Goal: Task Accomplishment & Management: Complete application form

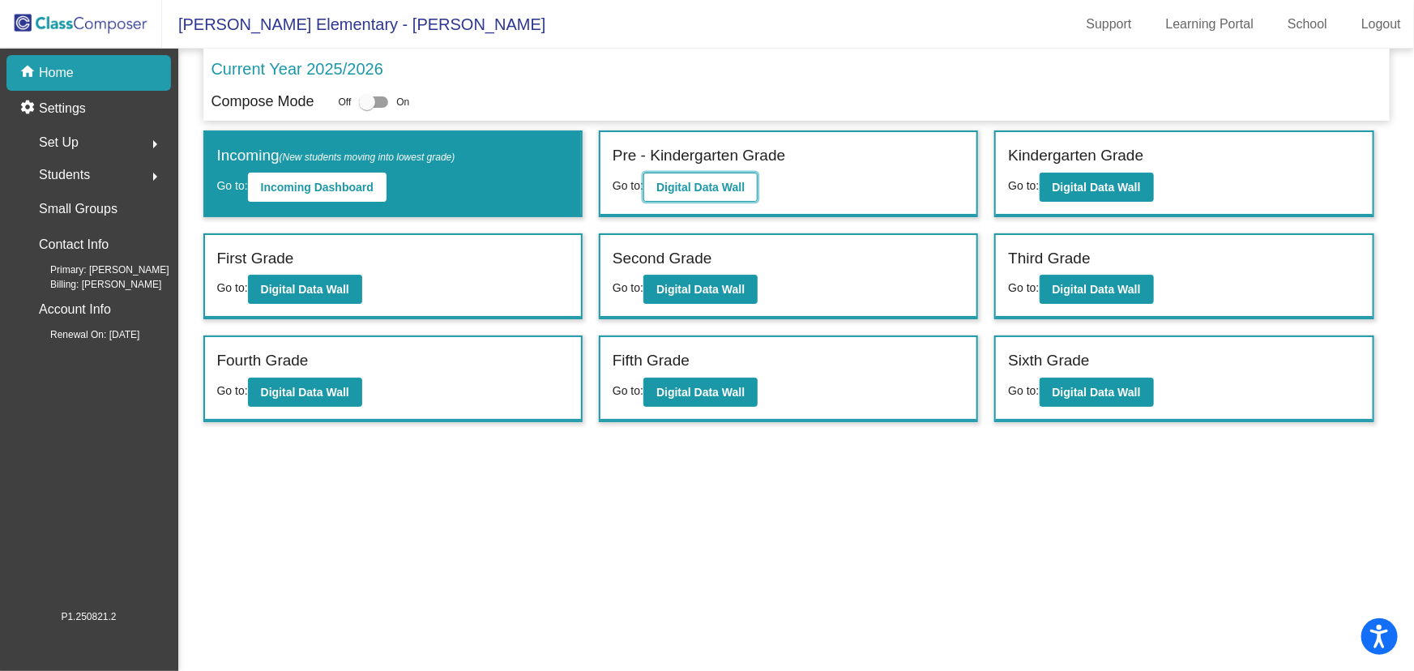
click at [716, 181] on b "Digital Data Wall" at bounding box center [700, 187] width 88 height 13
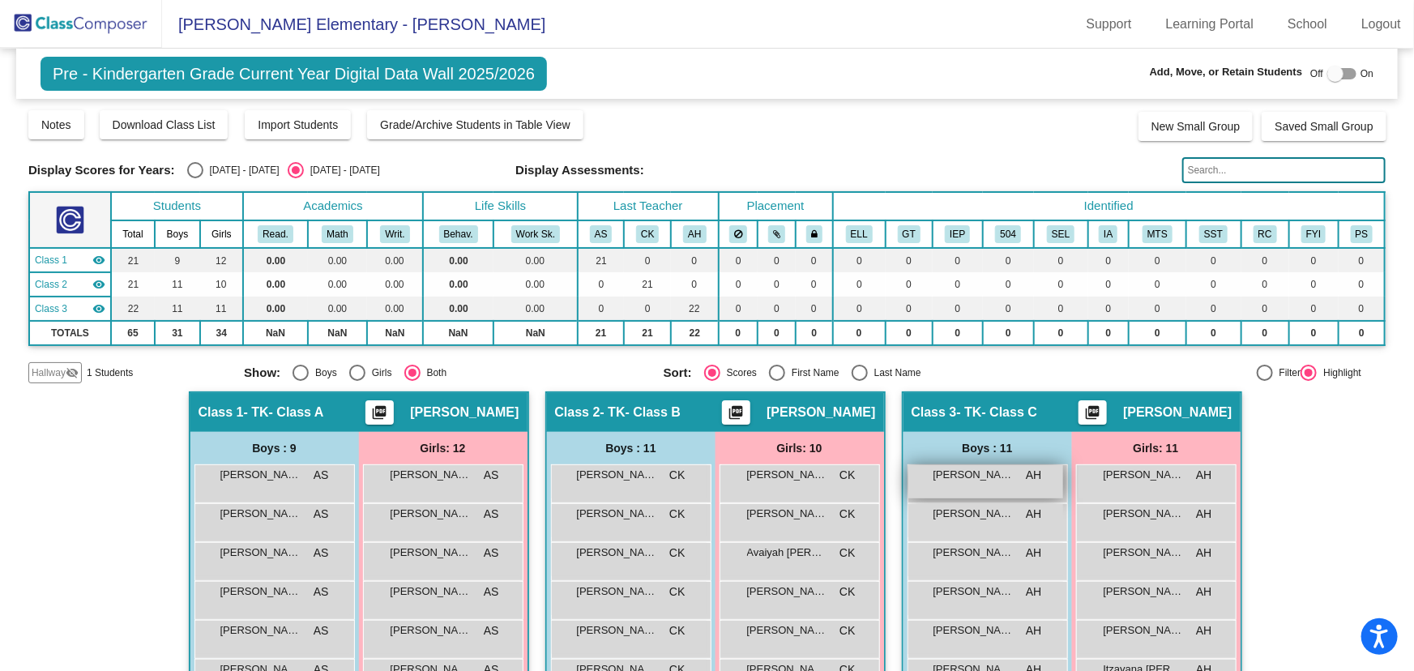
scroll to position [220, 0]
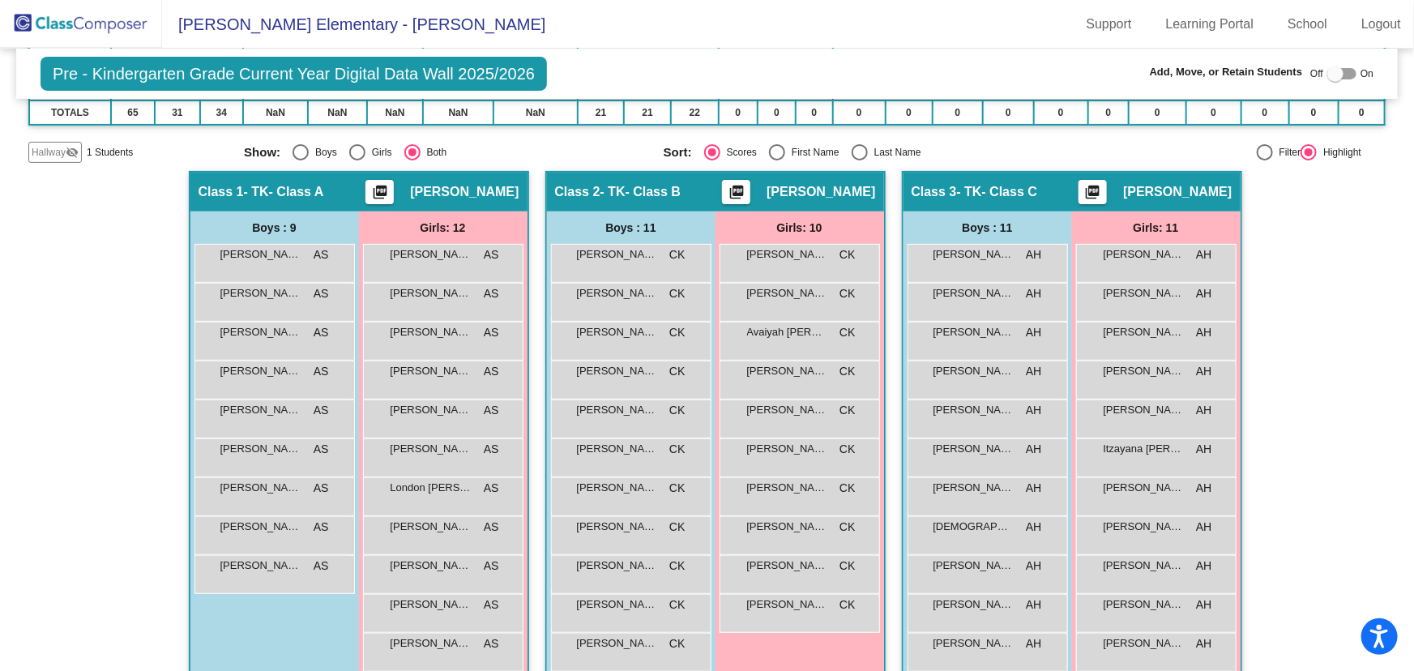
click at [852, 146] on div "Select an option" at bounding box center [860, 152] width 16 height 16
click at [859, 160] on input "Last Name" at bounding box center [859, 160] width 1 height 1
radio input "true"
click at [41, 146] on span "Hallway" at bounding box center [49, 152] width 34 height 15
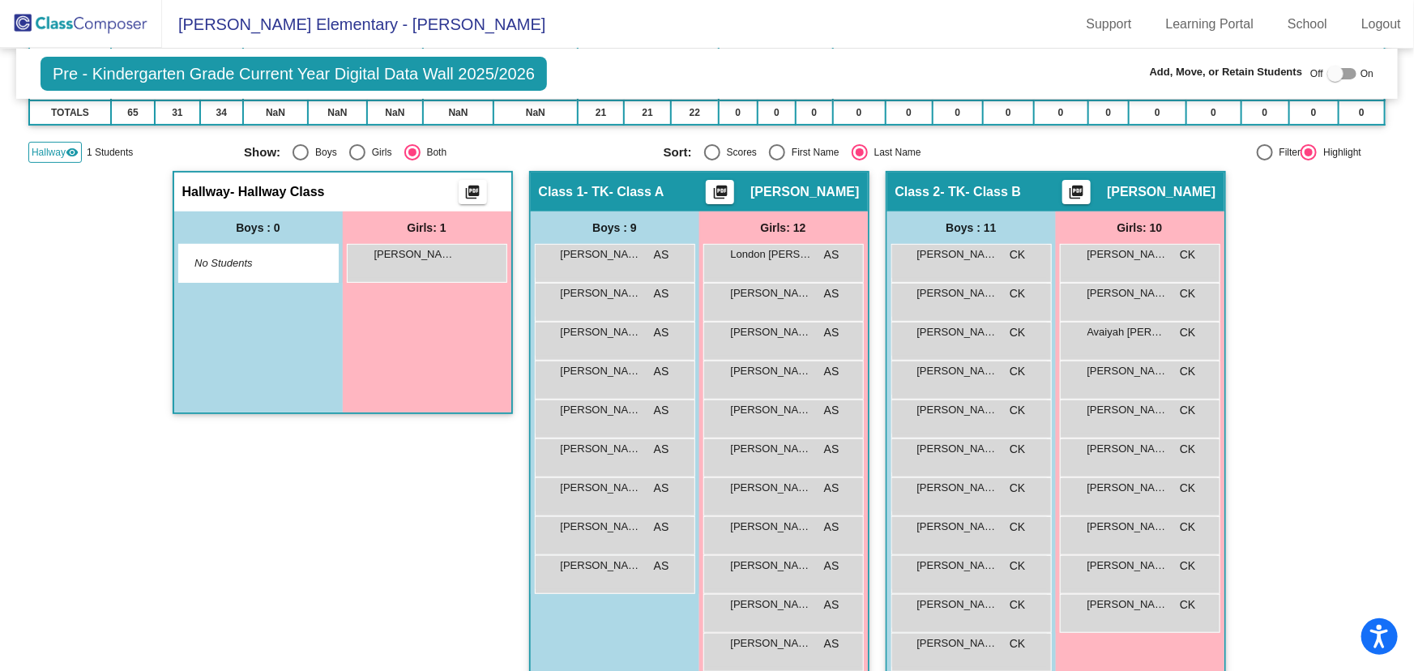
click at [41, 146] on span "Hallway" at bounding box center [49, 152] width 34 height 15
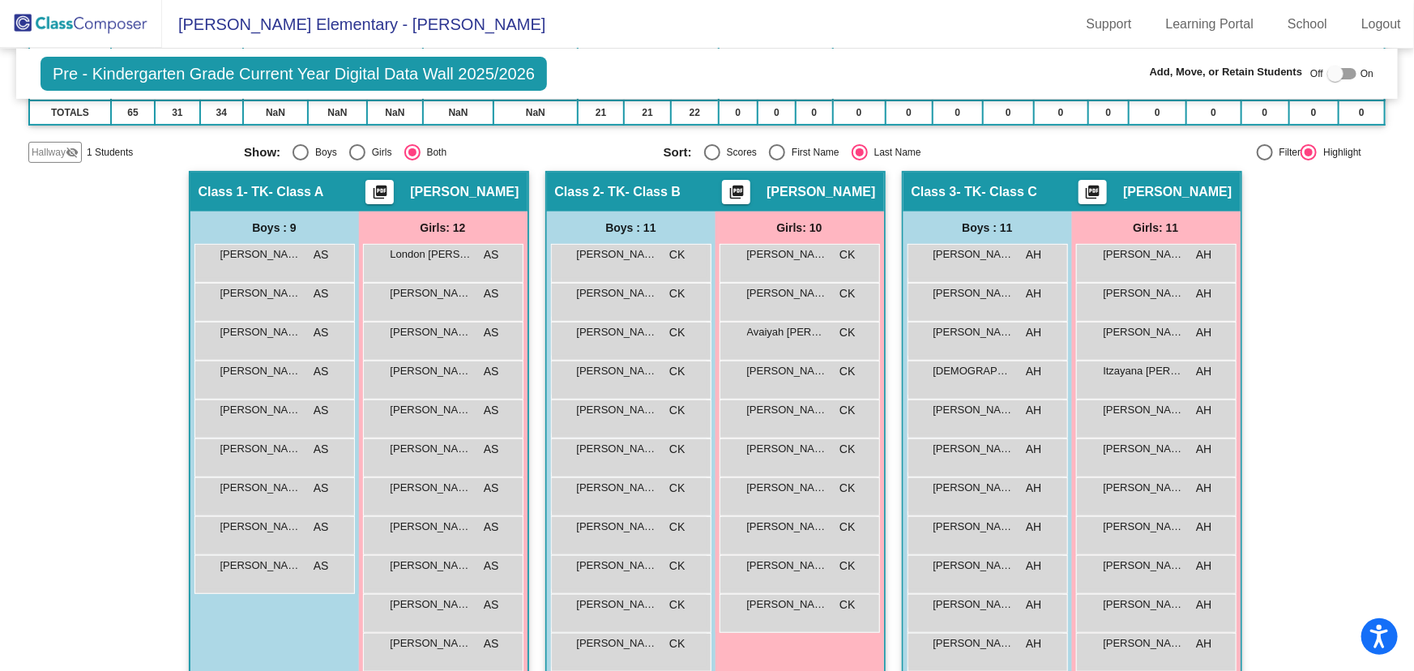
click at [1335, 71] on div at bounding box center [1335, 74] width 16 height 16
checkbox input "true"
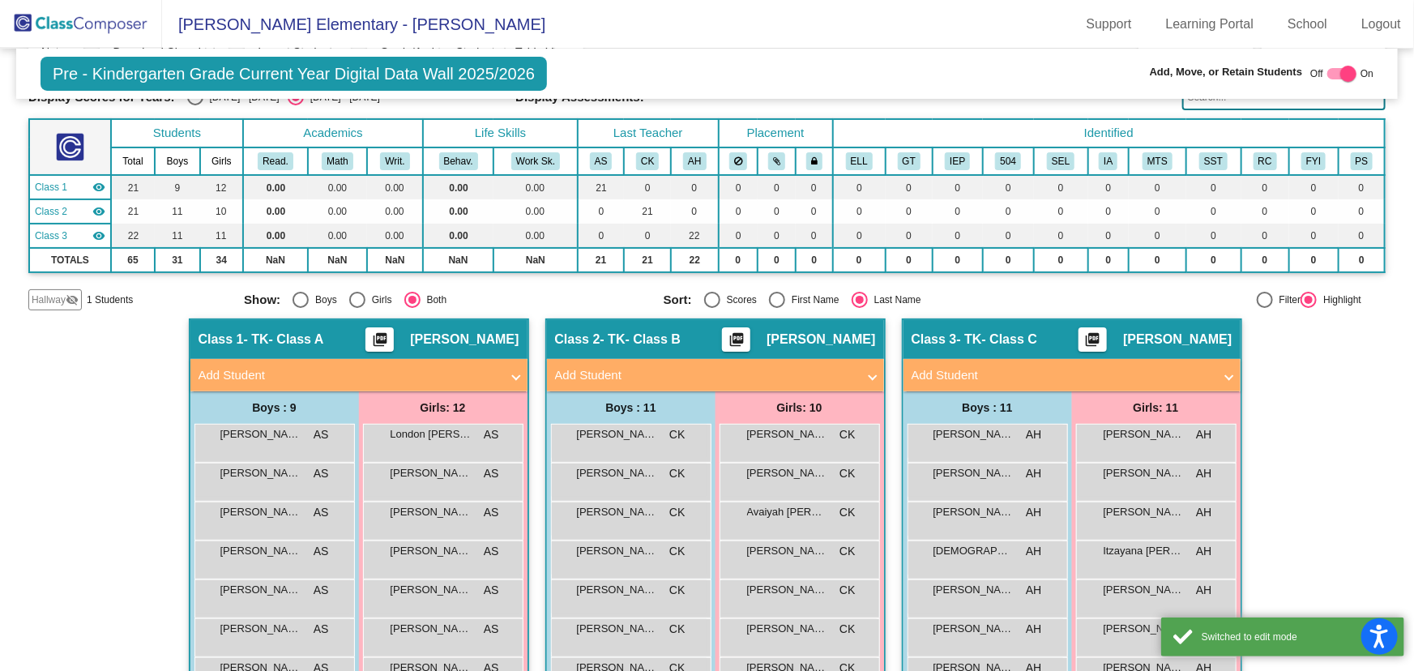
scroll to position [0, 0]
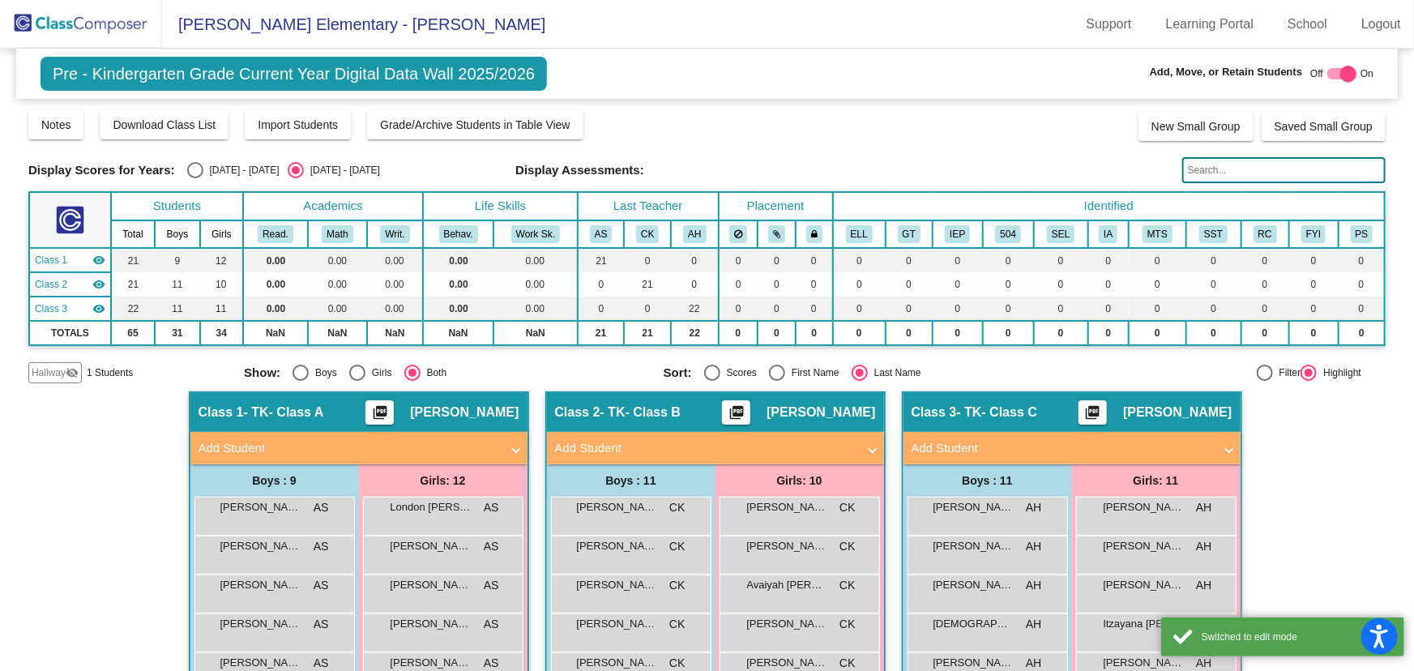
click at [1224, 169] on input "text" at bounding box center [1283, 170] width 203 height 26
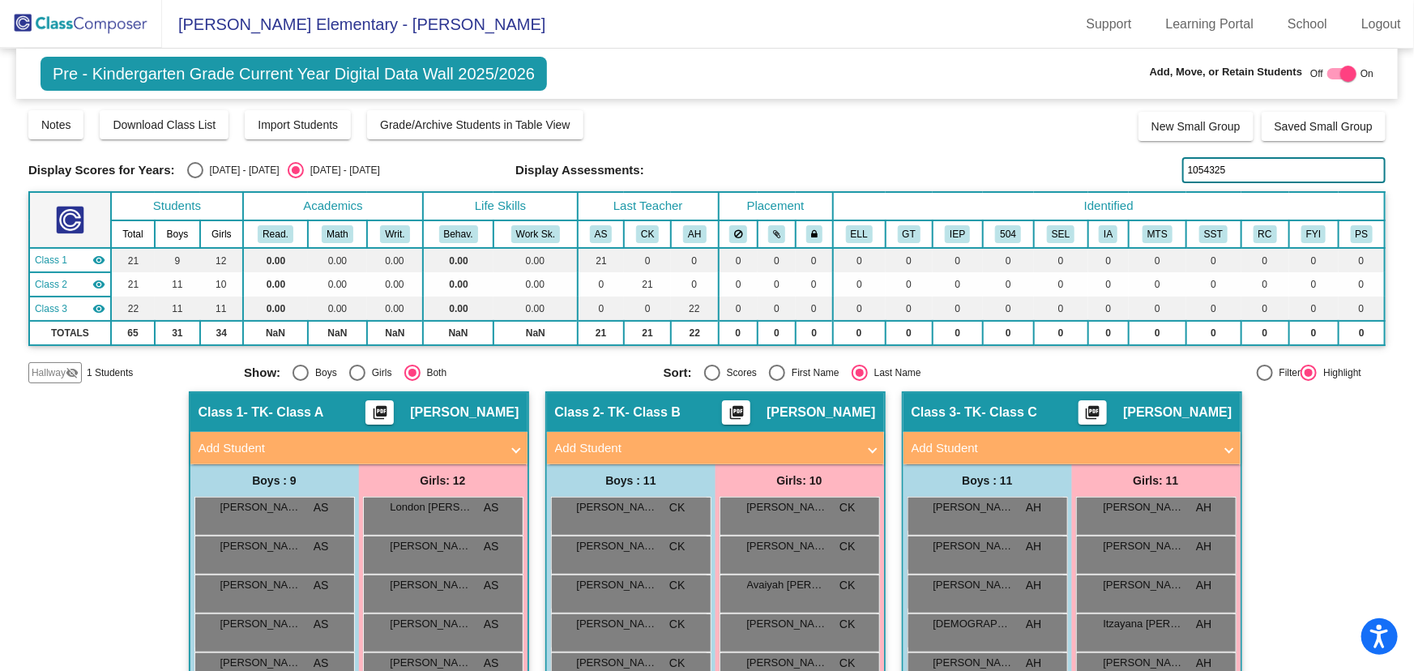
type input "1054325"
click at [764, 444] on mat-panel-title "Add Student" at bounding box center [705, 448] width 301 height 19
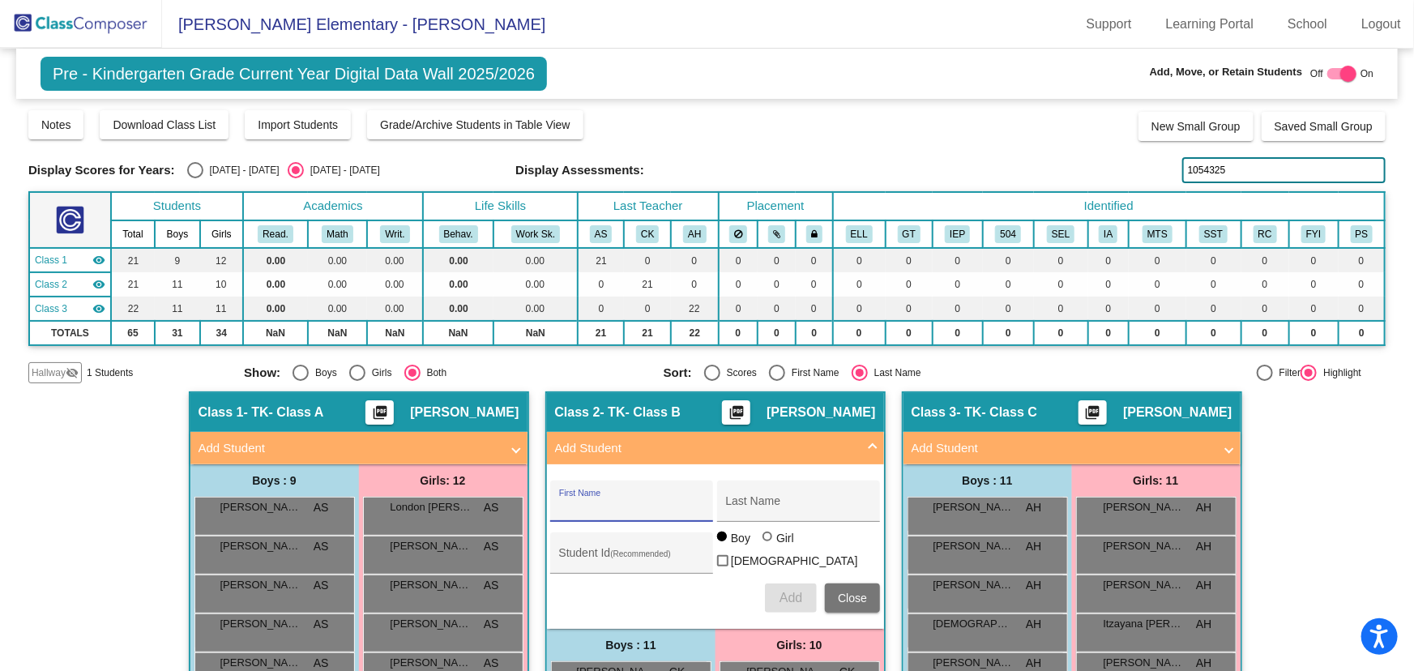
click at [617, 506] on input "First Name" at bounding box center [632, 507] width 146 height 13
type input "Camila"
type input "[PERSON_NAME]"
type input "1054325"
click at [767, 541] on div at bounding box center [767, 537] width 10 height 10
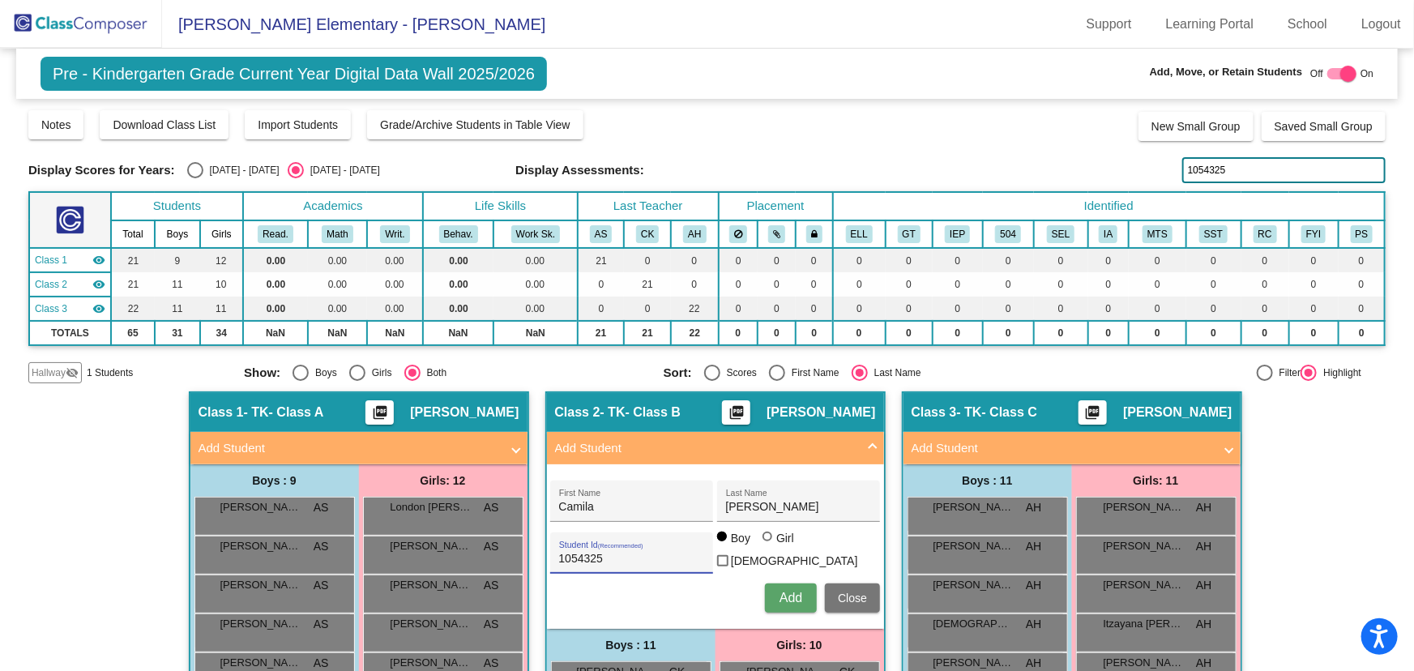
click at [768, 545] on input "Girl" at bounding box center [768, 545] width 1 height 1
radio input "true"
click at [792, 595] on span "Add" at bounding box center [791, 598] width 23 height 14
click at [862, 570] on div "Student Id (Recommended) Boy Girl [DEMOGRAPHIC_DATA]" at bounding box center [715, 552] width 330 height 45
click at [852, 596] on span "Close" at bounding box center [852, 598] width 29 height 13
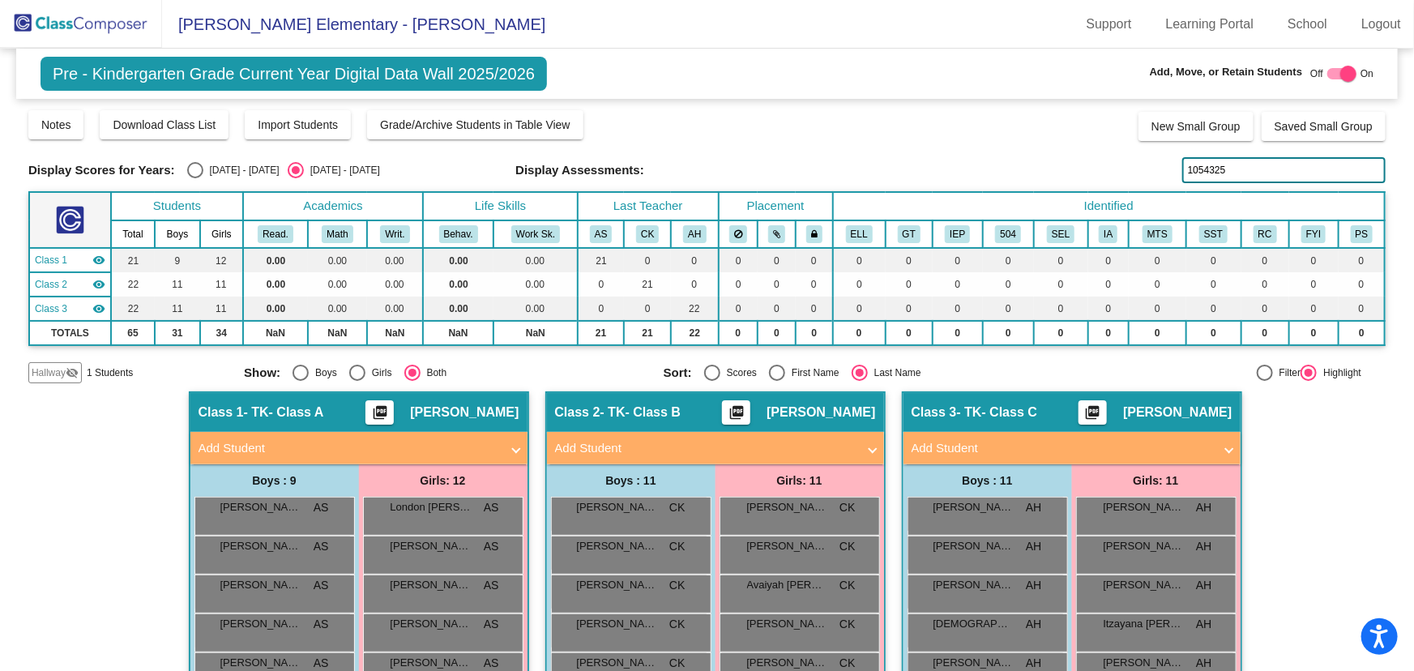
click at [1340, 69] on div at bounding box center [1348, 74] width 16 height 16
checkbox input "false"
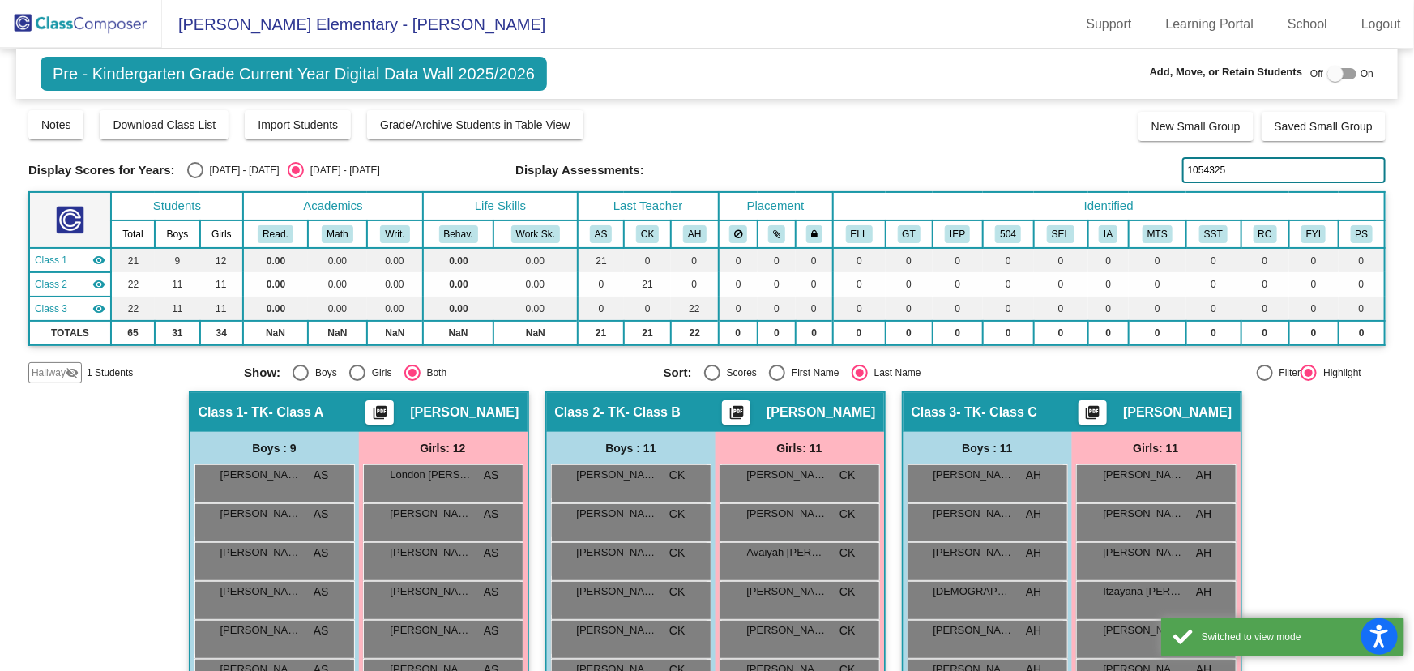
drag, startPoint x: 1095, startPoint y: 172, endPoint x: 1052, endPoint y: 179, distance: 43.6
click at [1059, 180] on div "Display Scores for Years: [DATE] - [DATE] [DATE] - [DATE] Display Assessments: …" at bounding box center [706, 170] width 1357 height 26
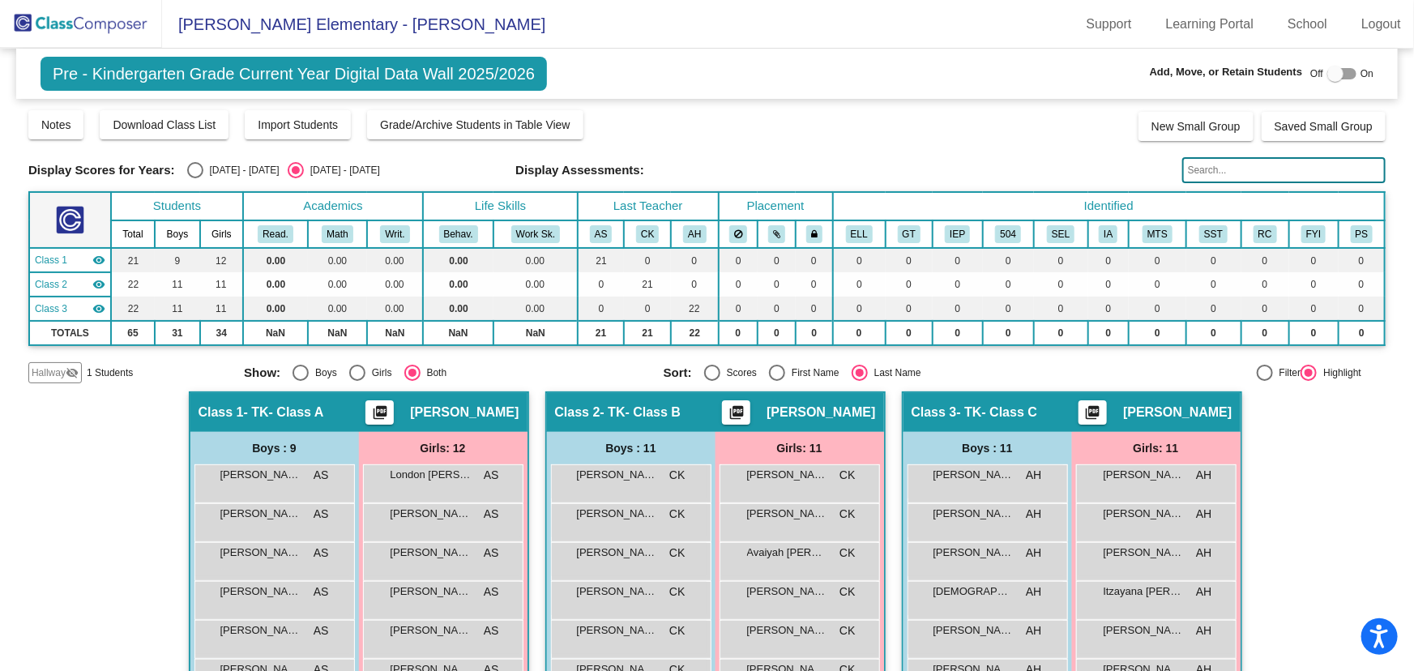
click at [99, 32] on img at bounding box center [81, 24] width 162 height 48
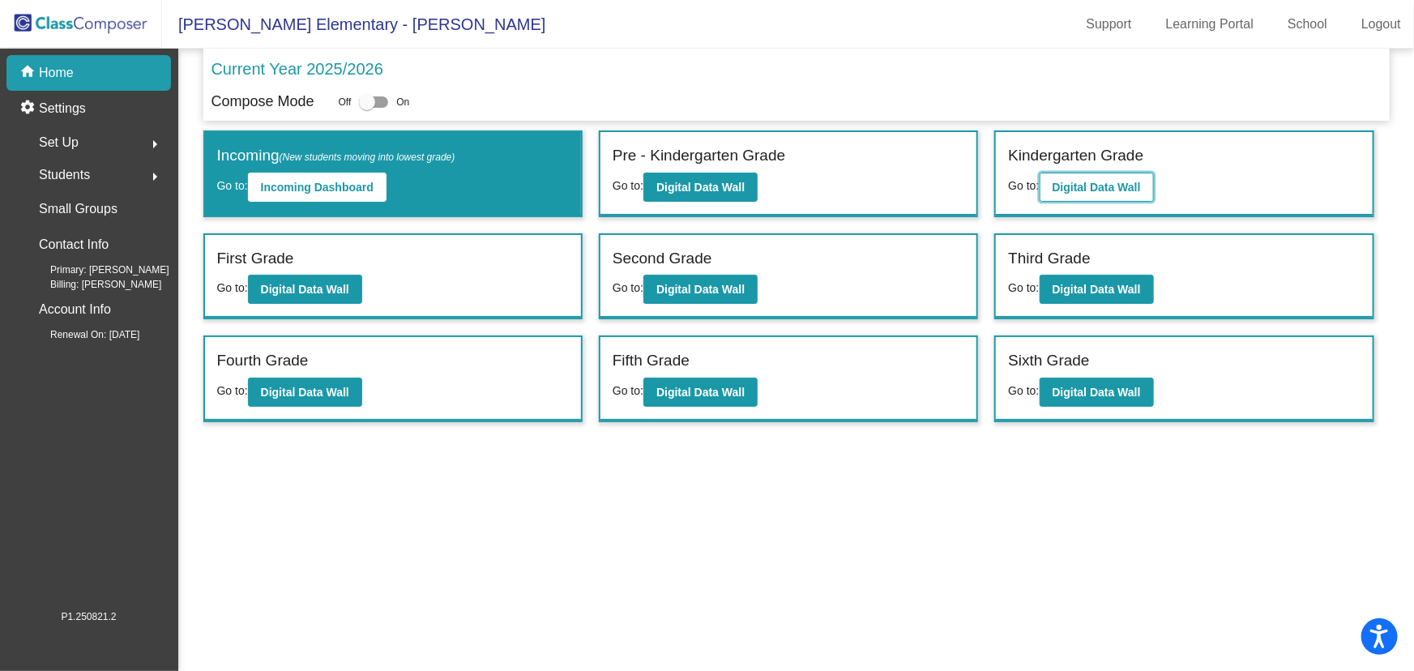
click at [1108, 181] on b "Digital Data Wall" at bounding box center [1097, 187] width 88 height 13
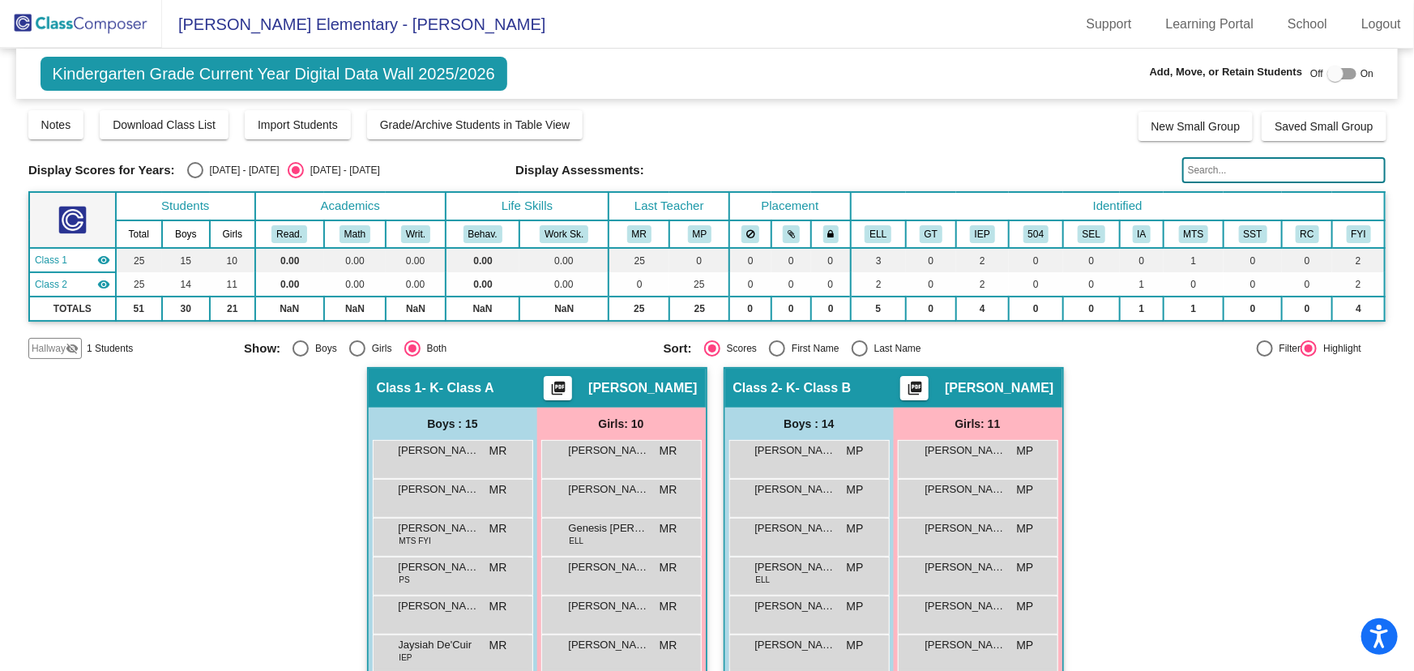
click at [61, 342] on span "Hallway" at bounding box center [49, 348] width 34 height 15
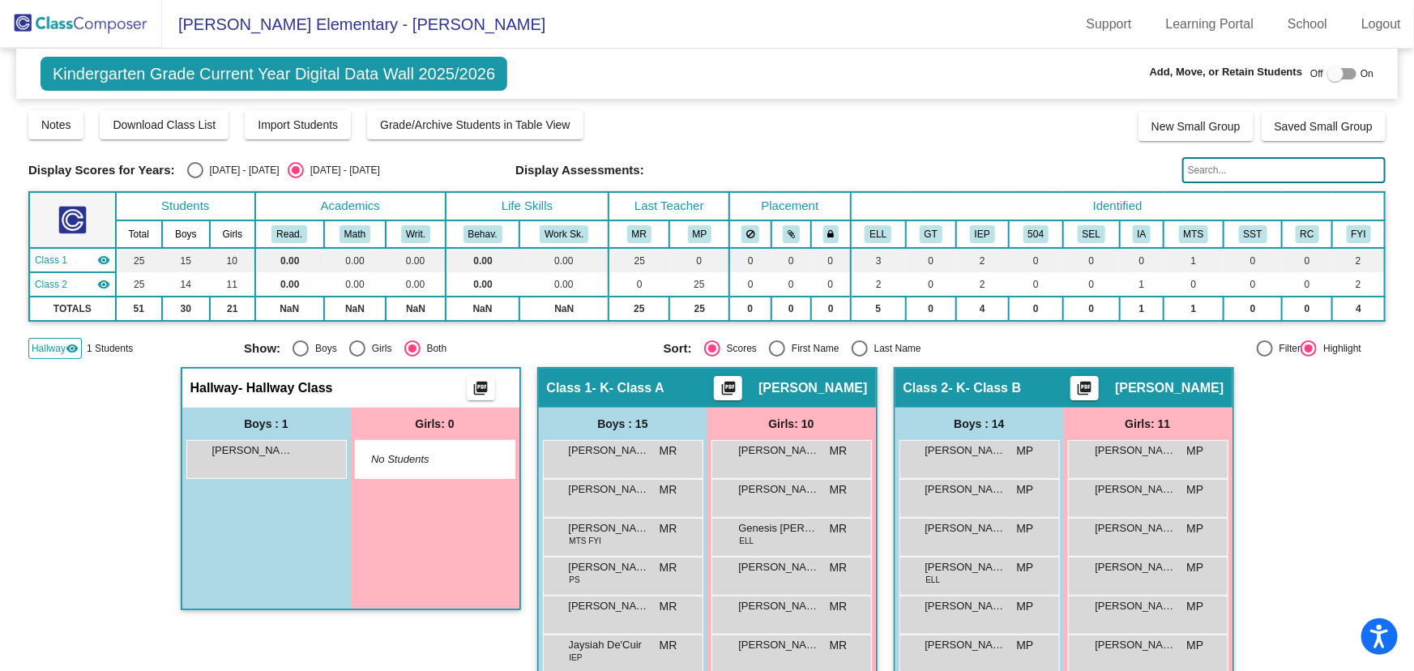
click at [1331, 71] on div at bounding box center [1335, 74] width 16 height 16
checkbox input "true"
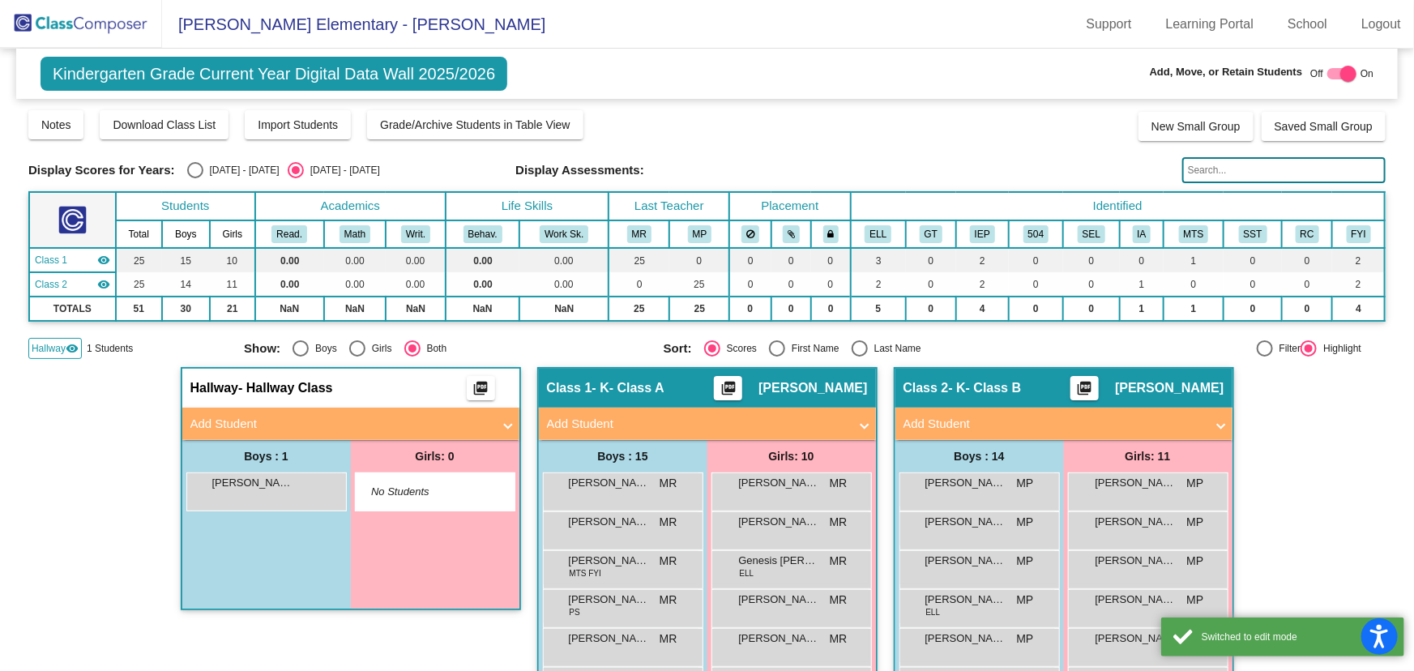
click at [297, 419] on mat-panel-title "Add Student" at bounding box center [340, 424] width 301 height 19
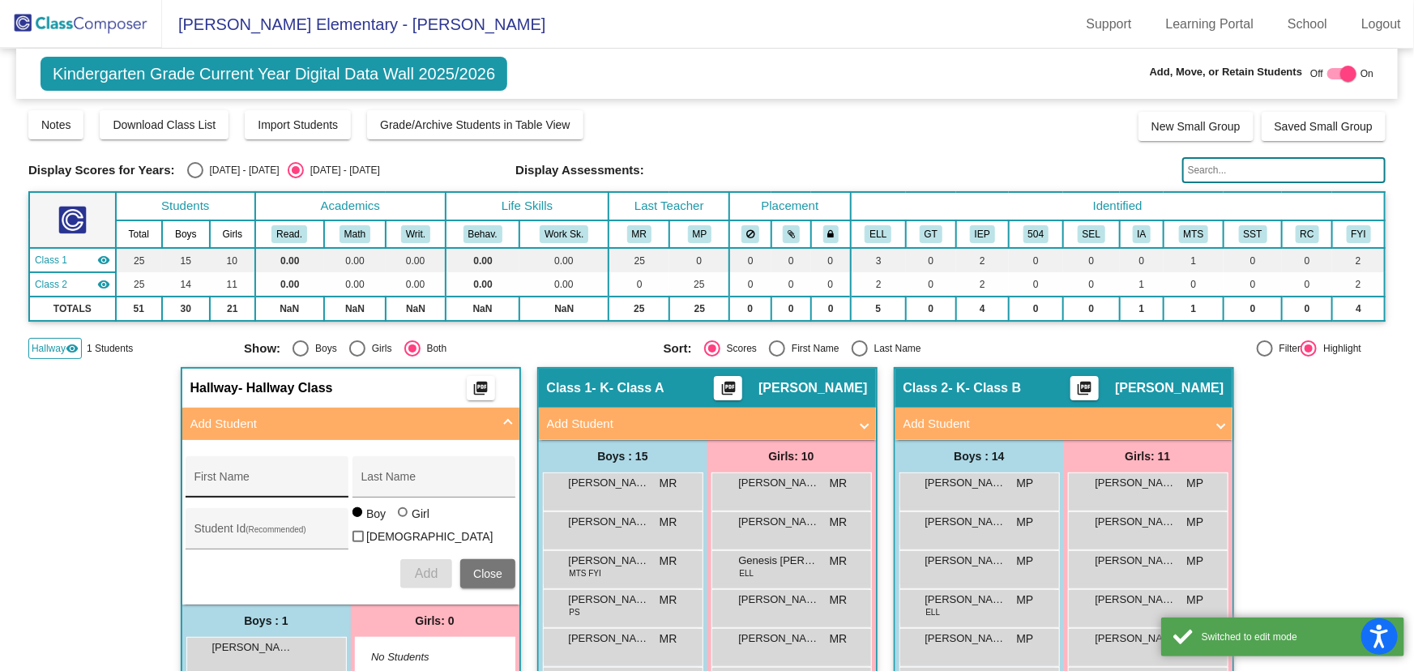
click at [280, 476] on input "First Name" at bounding box center [267, 482] width 146 height 13
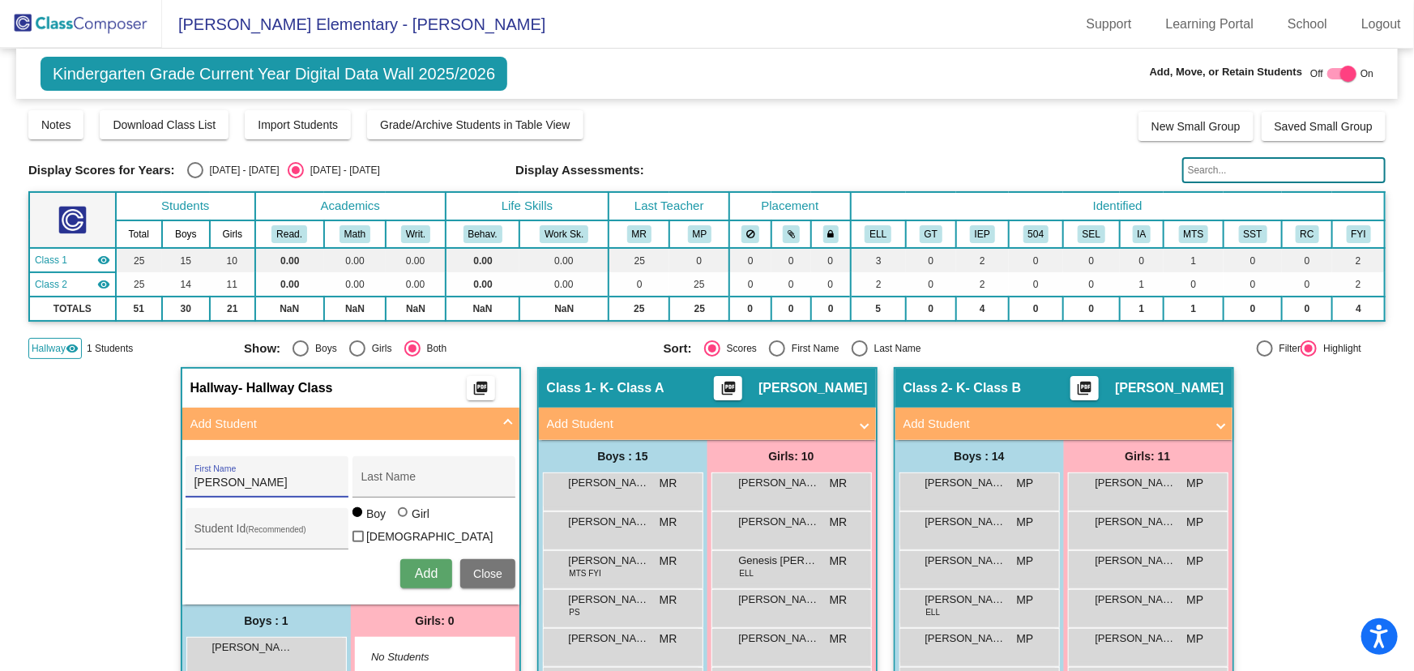
type input "[PERSON_NAME]"
type input "Colon"
type input "1053954"
click at [425, 571] on span "Add" at bounding box center [426, 573] width 23 height 14
click at [92, 23] on img at bounding box center [81, 24] width 162 height 48
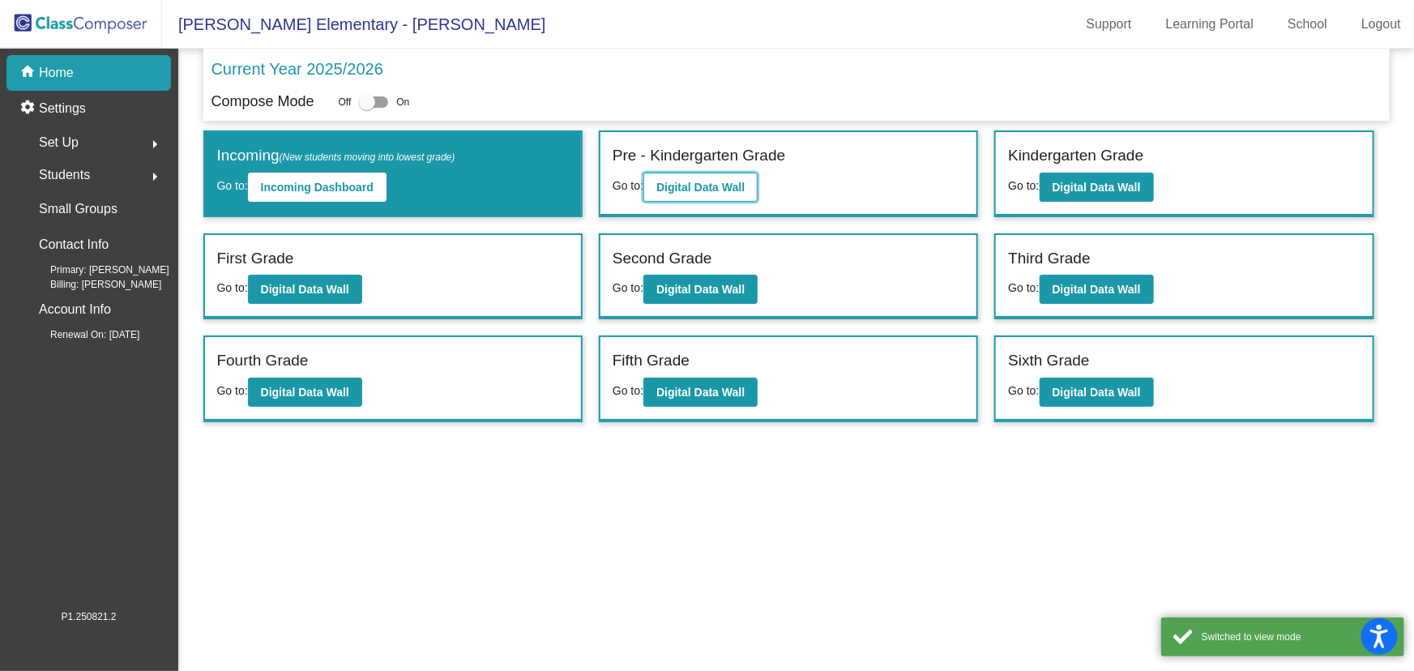
click at [711, 173] on button "Digital Data Wall" at bounding box center [700, 187] width 114 height 29
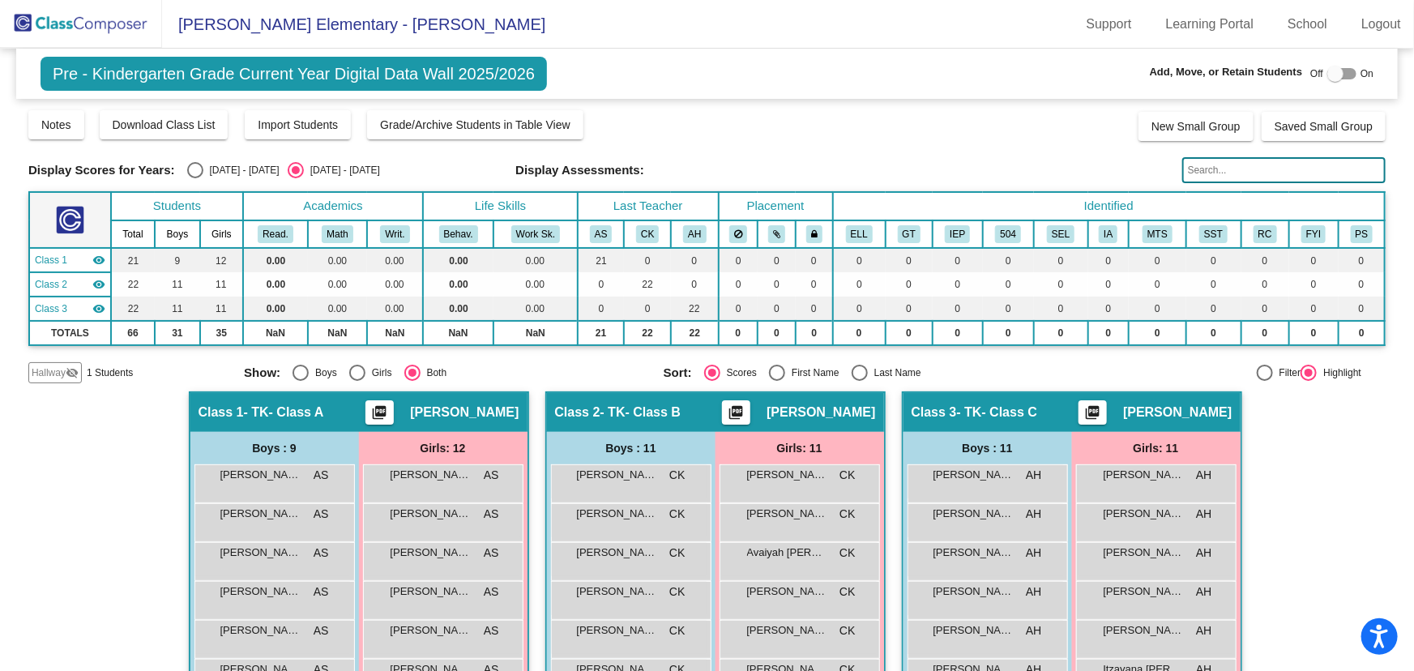
click at [59, 372] on span "Hallway" at bounding box center [49, 372] width 34 height 15
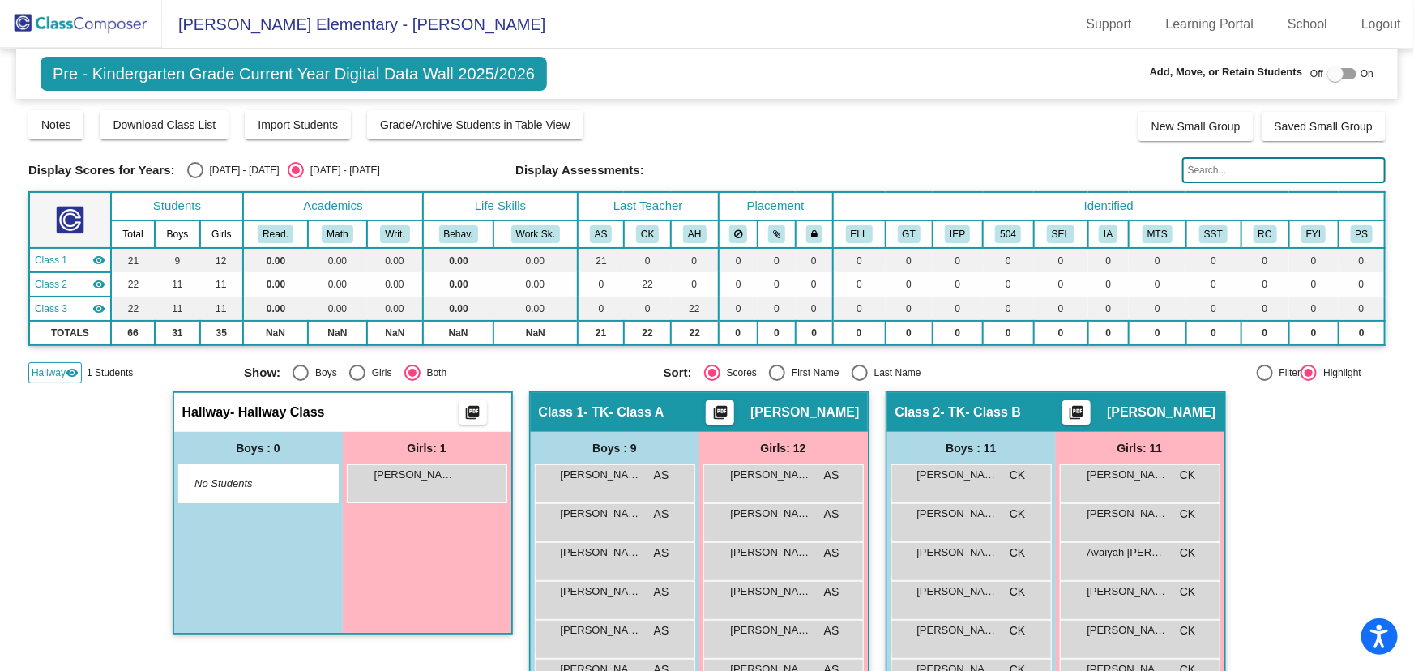
click at [103, 20] on img at bounding box center [81, 24] width 162 height 48
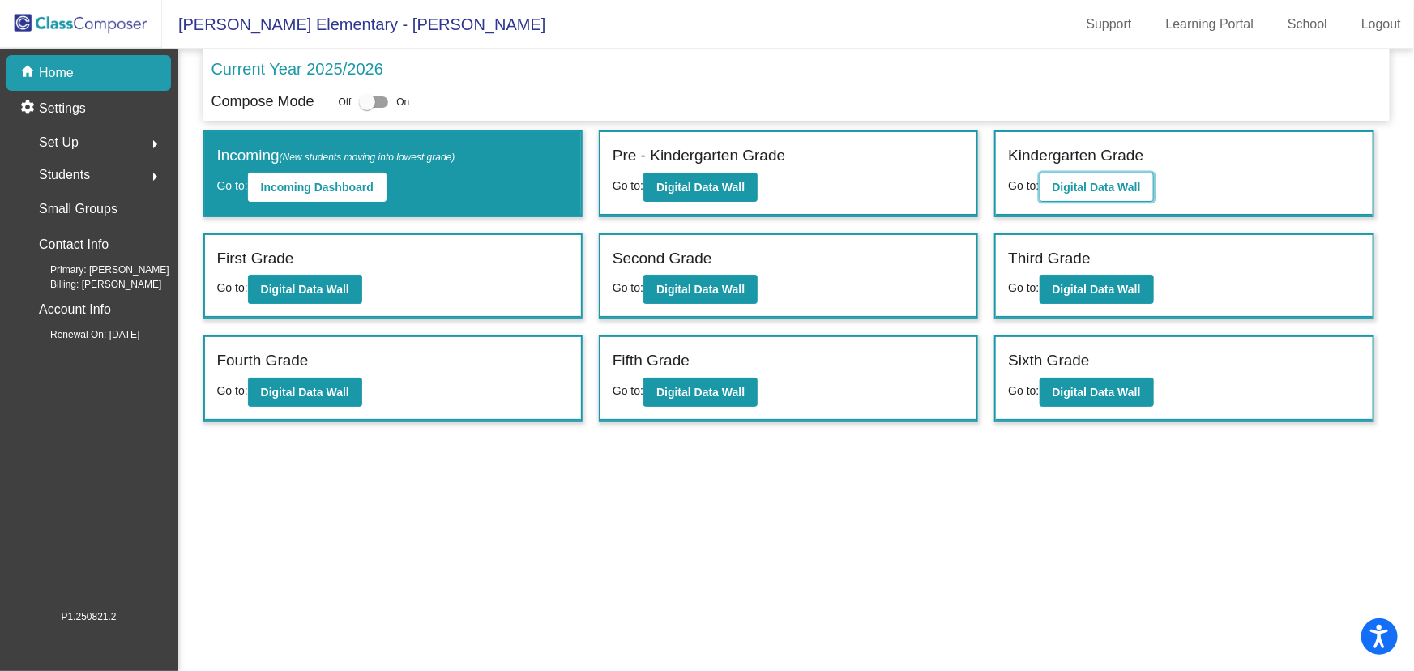
click at [1126, 186] on b "Digital Data Wall" at bounding box center [1097, 187] width 88 height 13
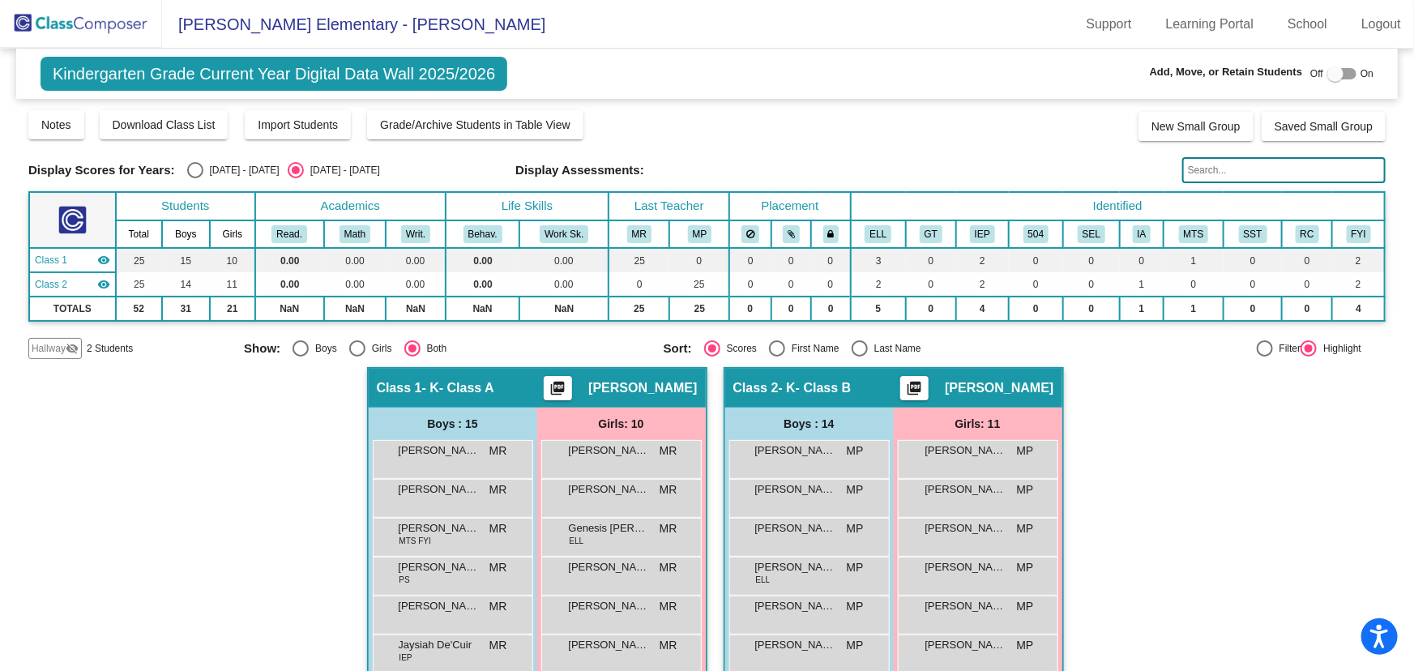
click at [66, 342] on mat-icon "visibility_off" at bounding box center [72, 348] width 13 height 13
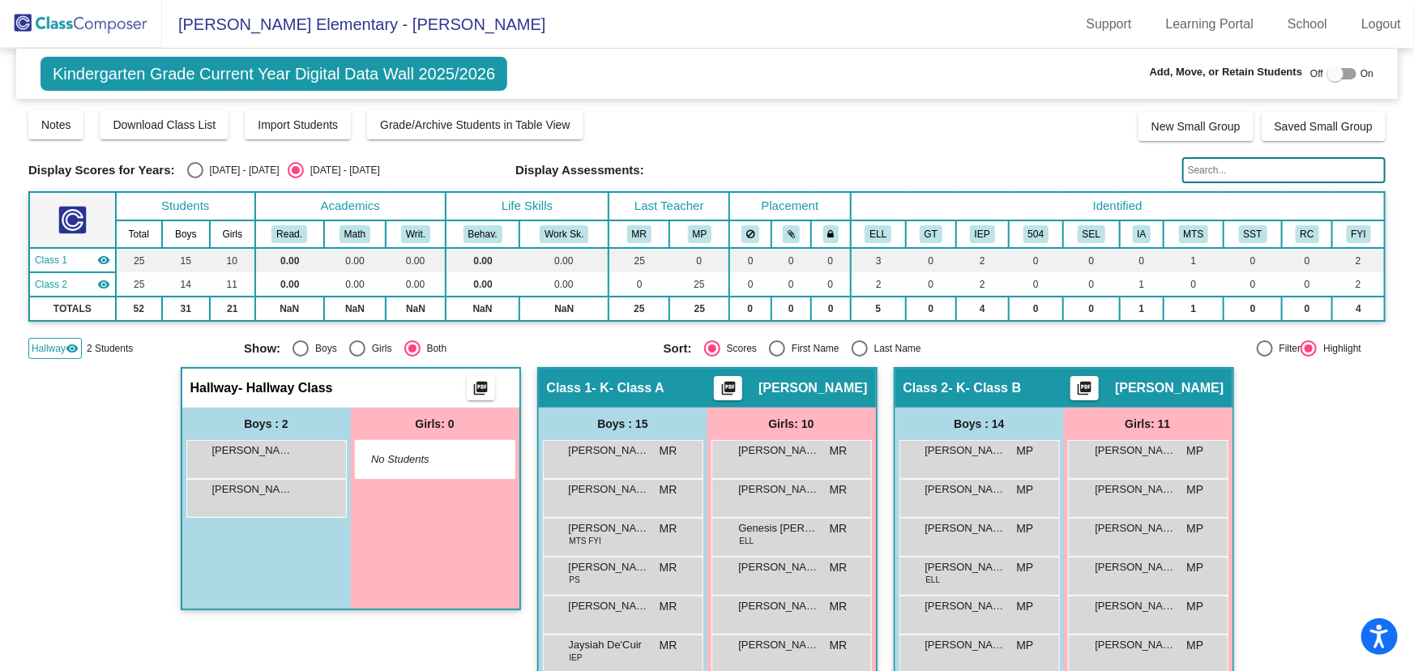
click at [120, 15] on img at bounding box center [81, 24] width 162 height 48
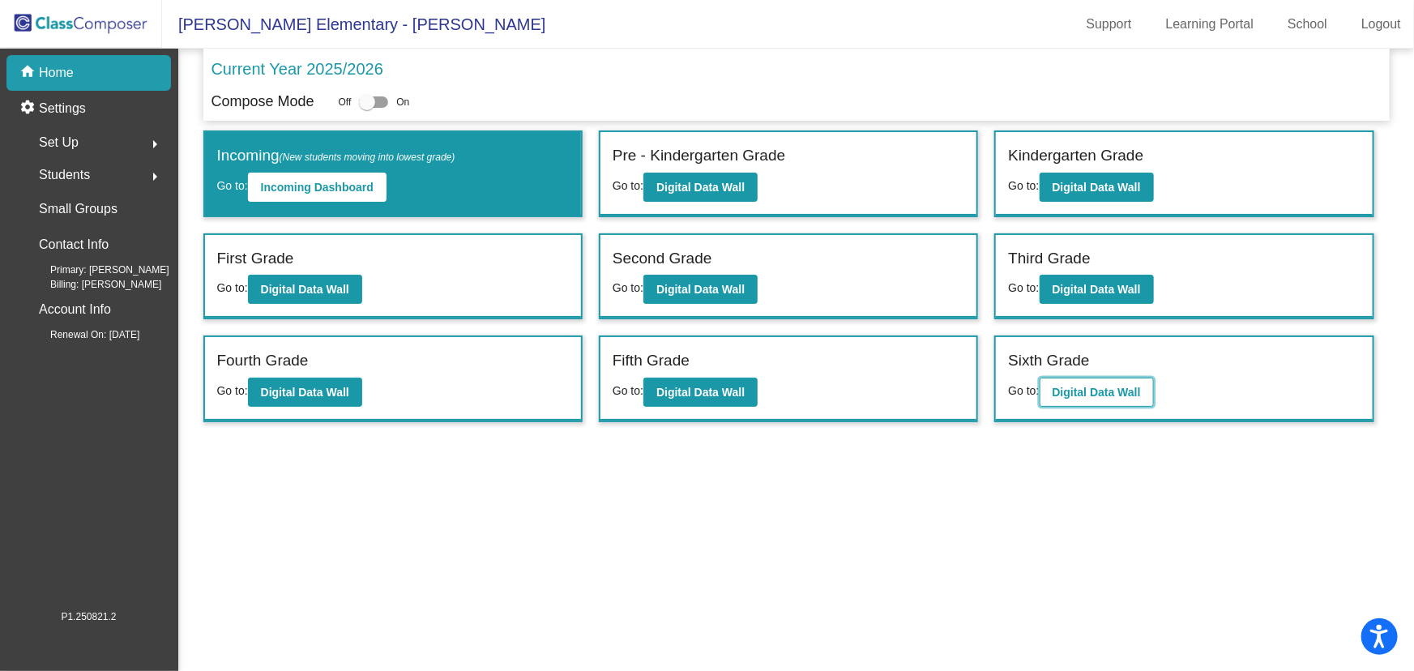
click at [1092, 386] on b "Digital Data Wall" at bounding box center [1097, 392] width 88 height 13
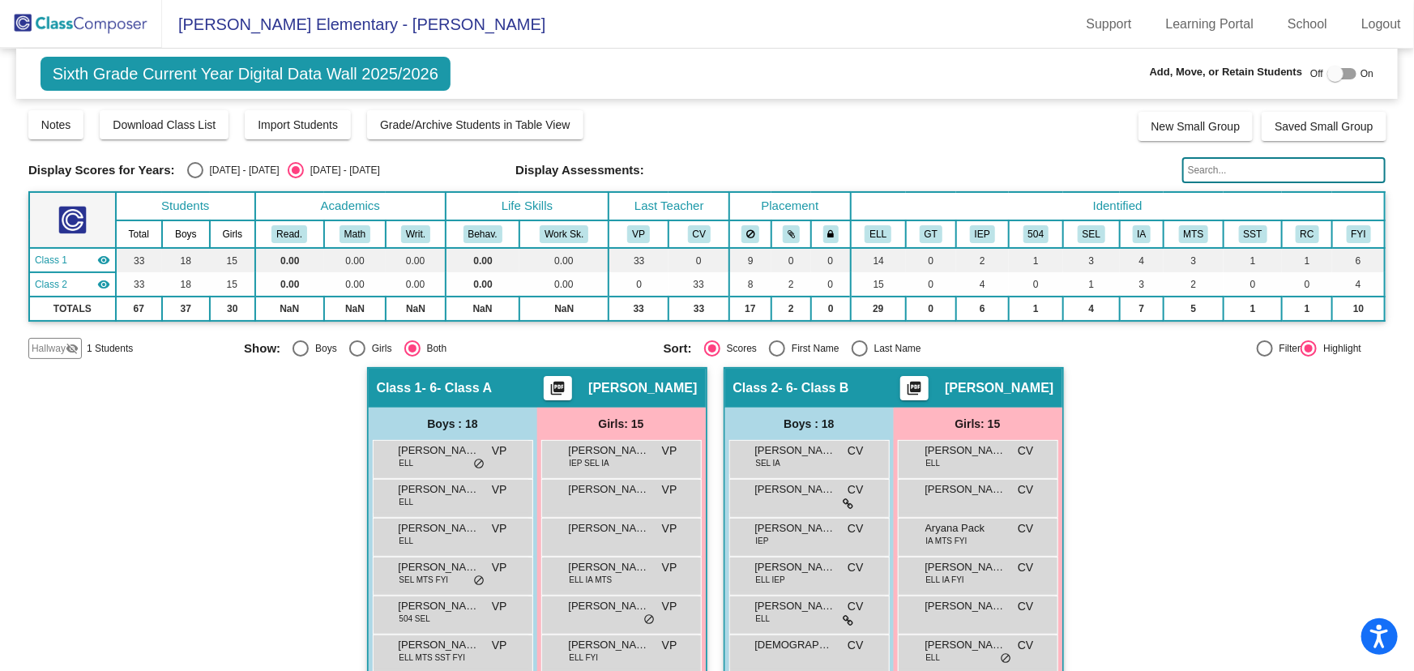
click at [66, 349] on mat-icon "visibility_off" at bounding box center [72, 348] width 13 height 13
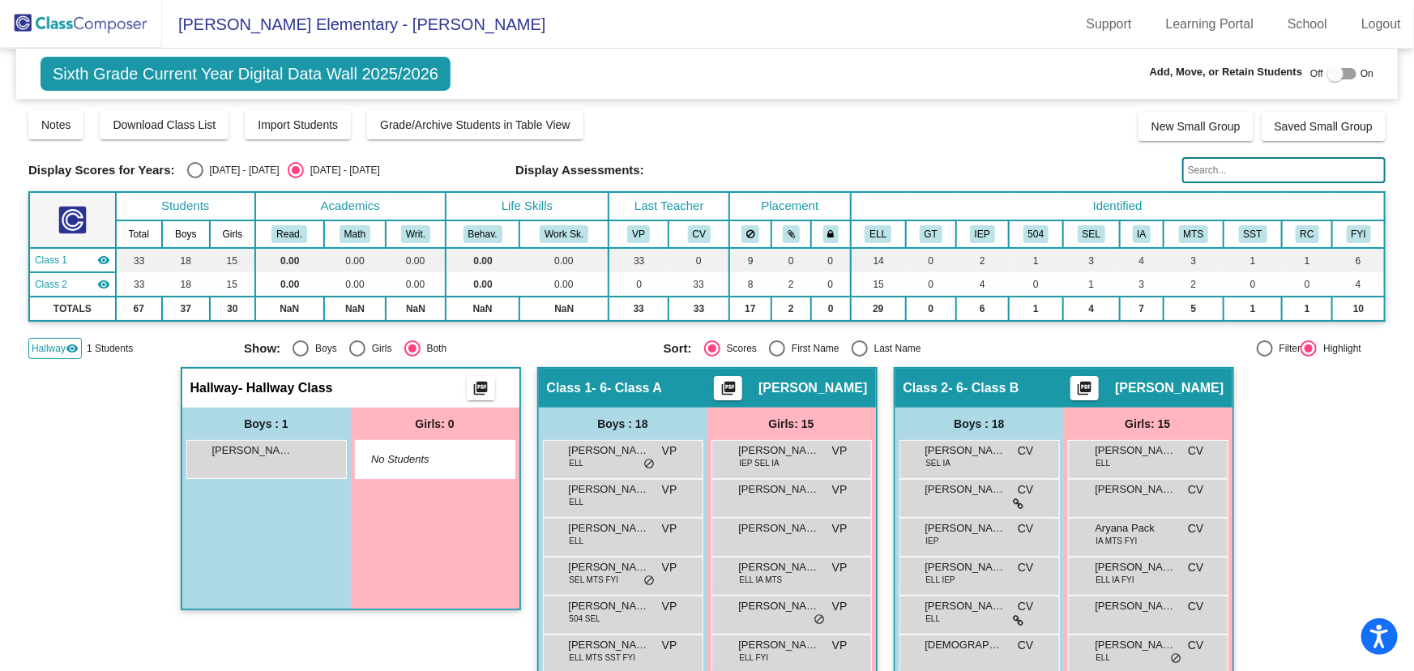
click at [126, 27] on img at bounding box center [81, 24] width 162 height 48
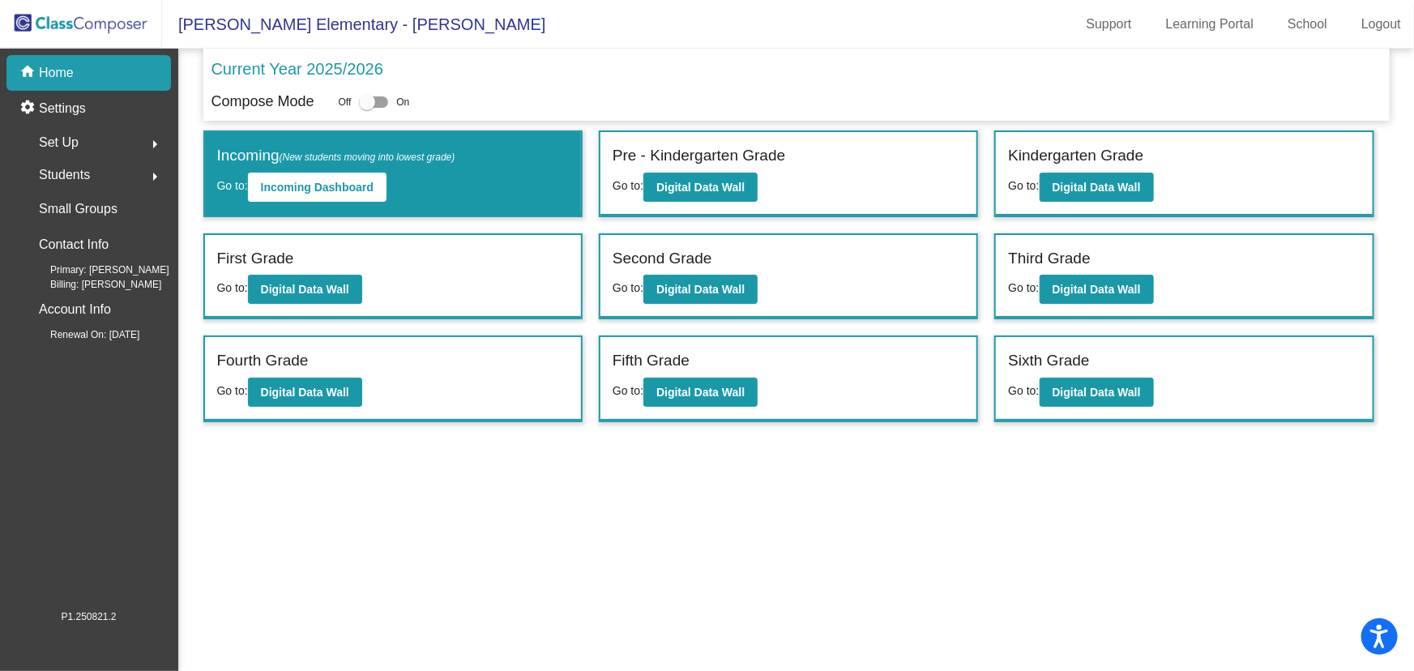
click at [900, 589] on mat-sidenav-content "Current Year 2025/2026 Compose Mode Off On Incoming (New students moving into l…" at bounding box center [796, 360] width 1236 height 622
click at [1376, 23] on link "Logout" at bounding box center [1381, 24] width 66 height 26
